Goal: Find specific page/section: Find specific page/section

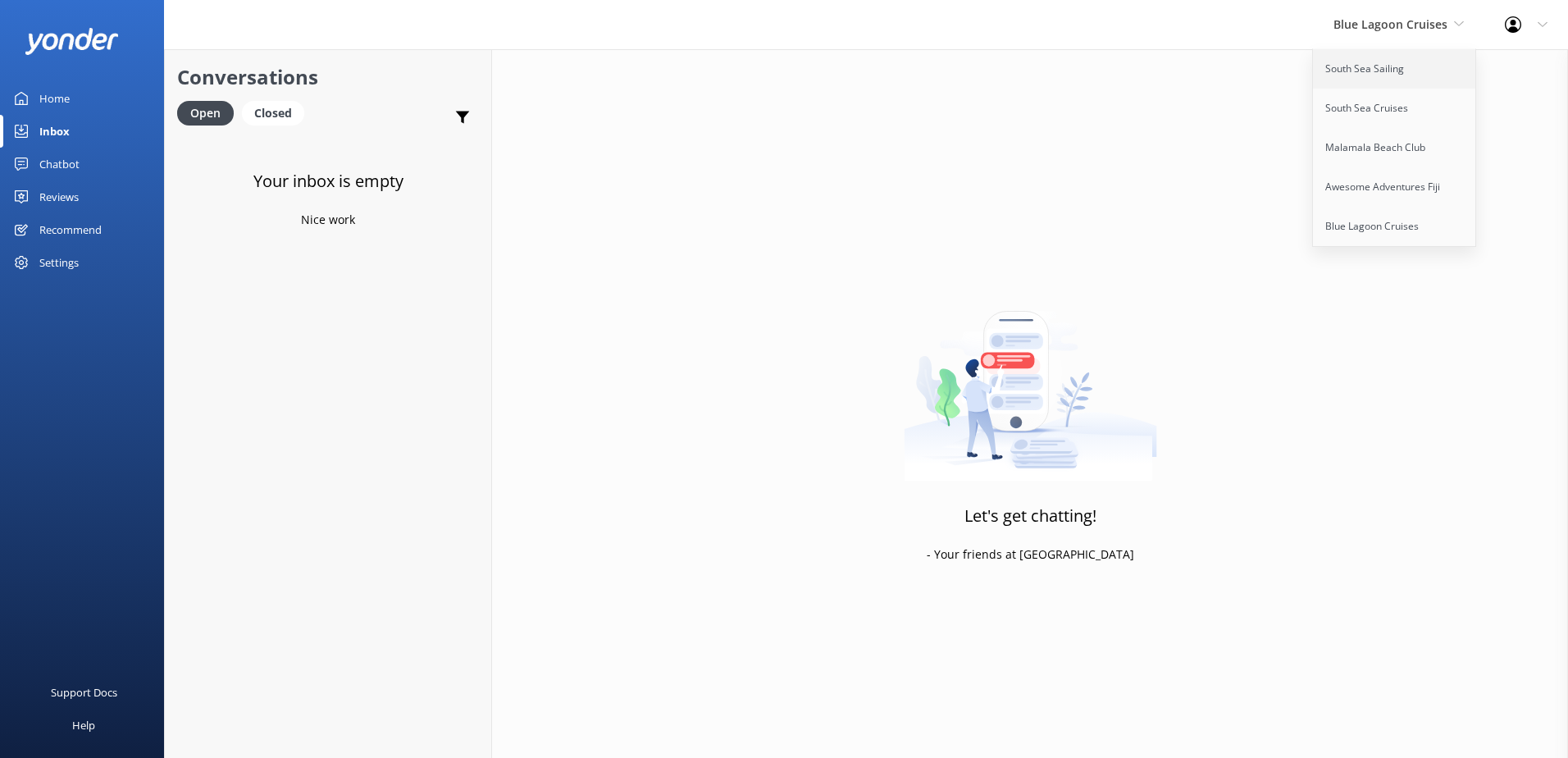
click at [1389, 63] on link "South Sea Sailing" at bounding box center [1395, 69] width 164 height 40
